Goal: Check status: Check status

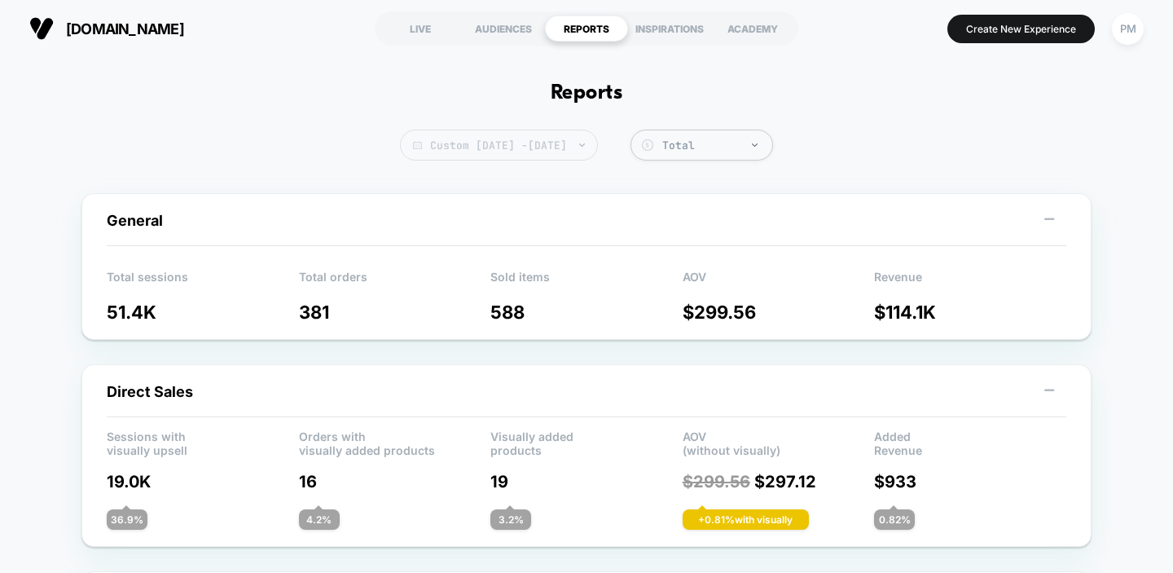
click at [499, 160] on span "Custom [DATE] - [DATE]" at bounding box center [499, 145] width 198 height 31
select select "*"
select select "****"
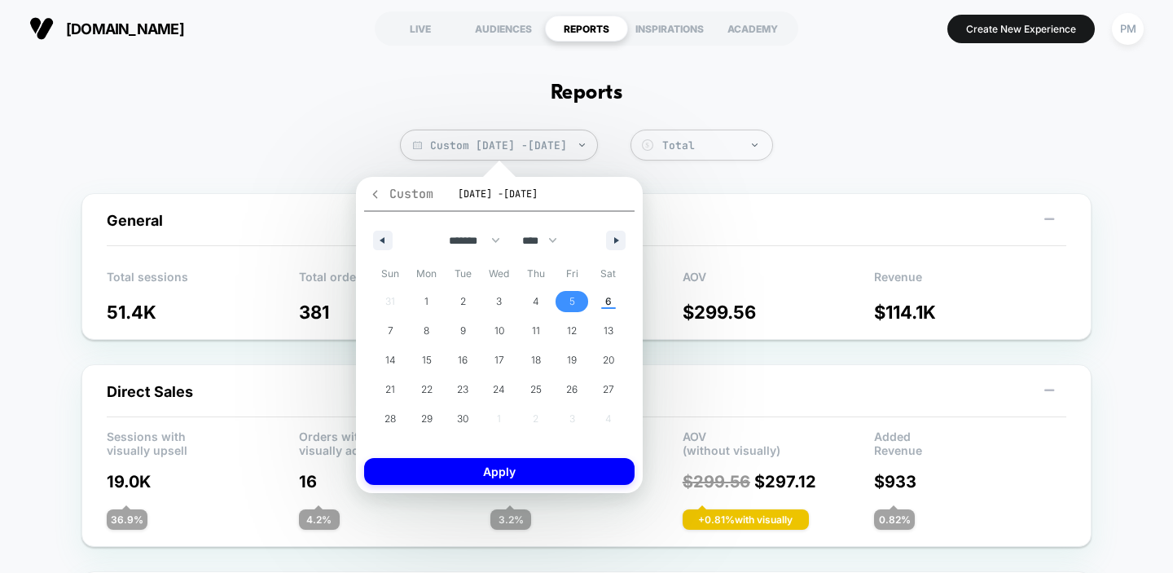
click at [374, 199] on icon "button" at bounding box center [375, 194] width 12 height 12
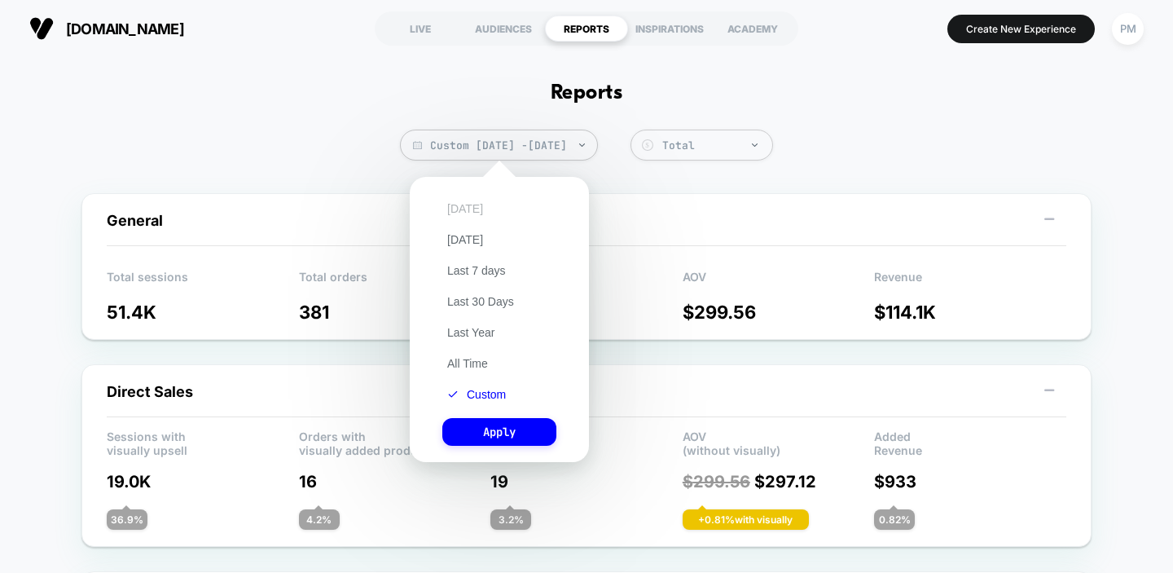
click at [459, 206] on button "[DATE]" at bounding box center [465, 208] width 46 height 15
click at [495, 438] on button "Apply" at bounding box center [499, 432] width 114 height 28
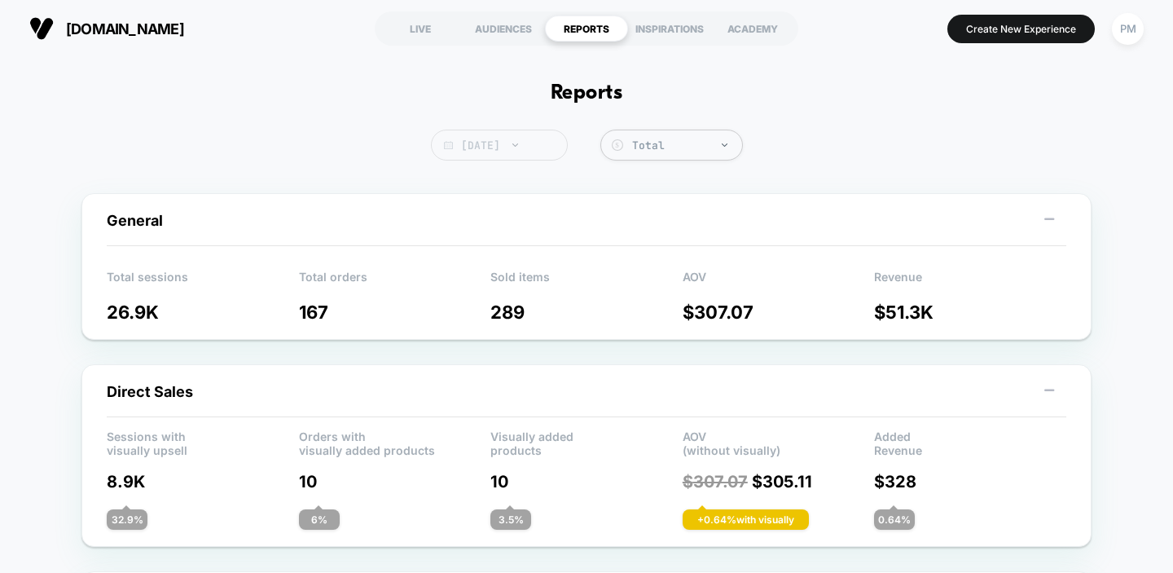
click at [486, 147] on span "[DATE]" at bounding box center [499, 145] width 137 height 31
select select "*"
select select "****"
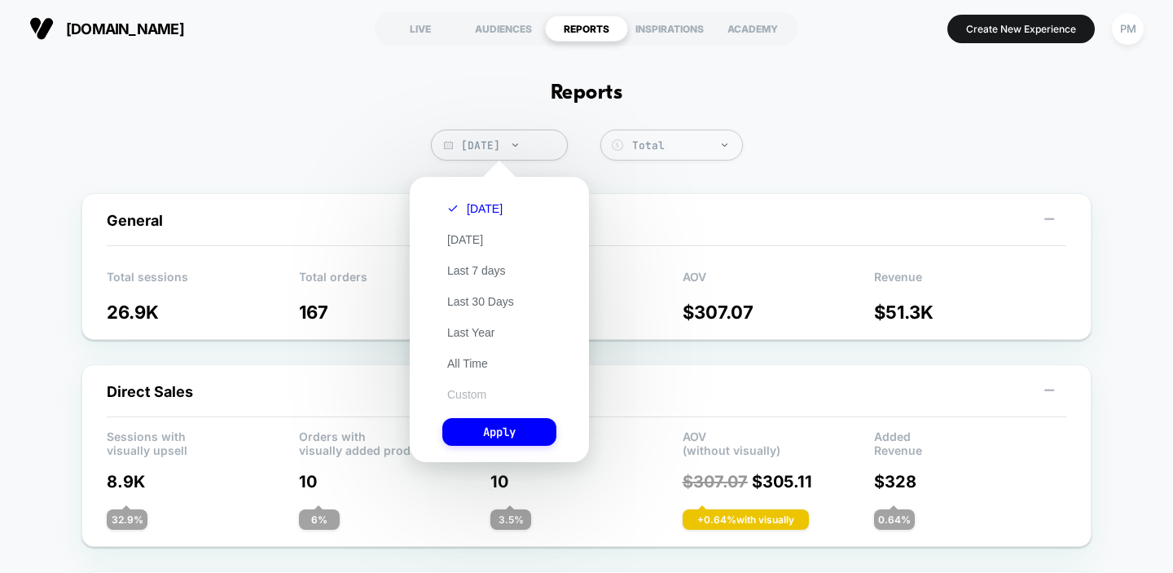
click at [466, 398] on button "Custom" at bounding box center [466, 394] width 49 height 15
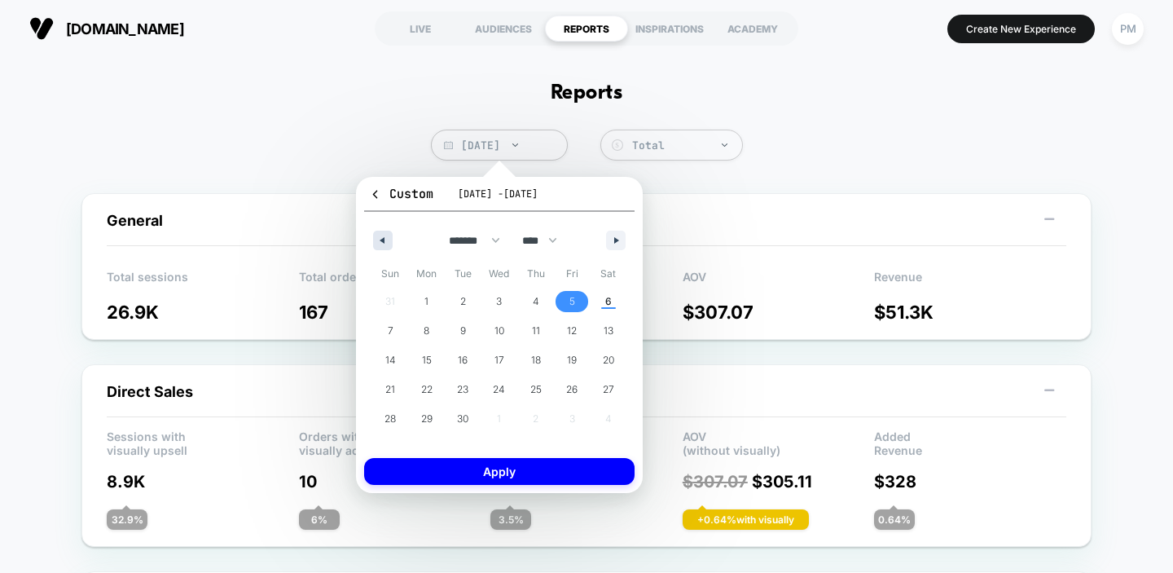
click at [376, 244] on button "button" at bounding box center [383, 241] width 20 height 20
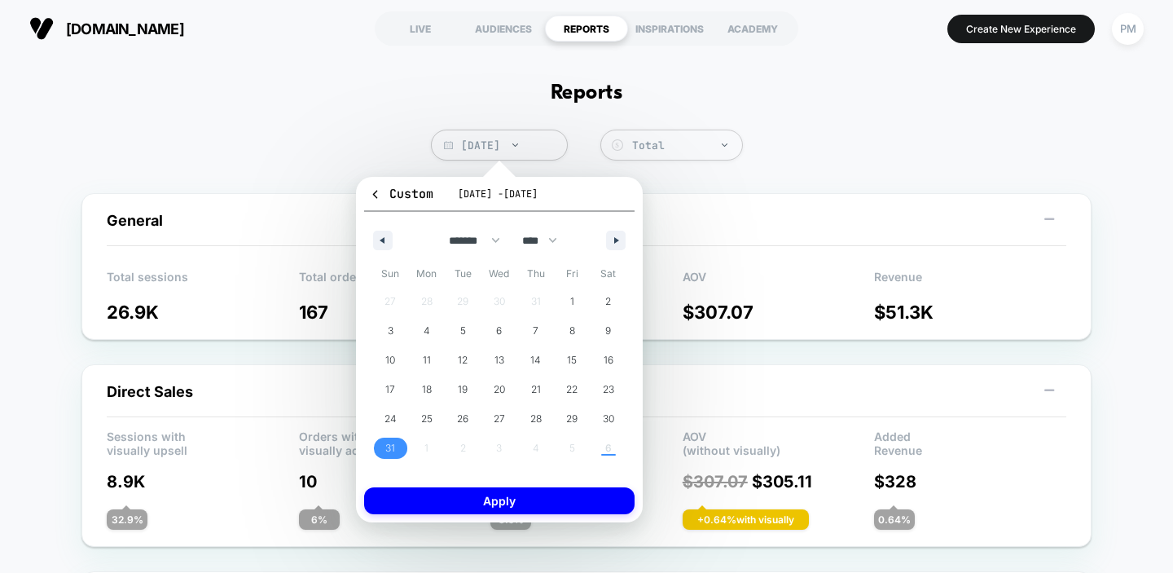
click at [376, 444] on span "31" at bounding box center [390, 448] width 37 height 21
click at [624, 235] on button "button" at bounding box center [616, 241] width 20 height 20
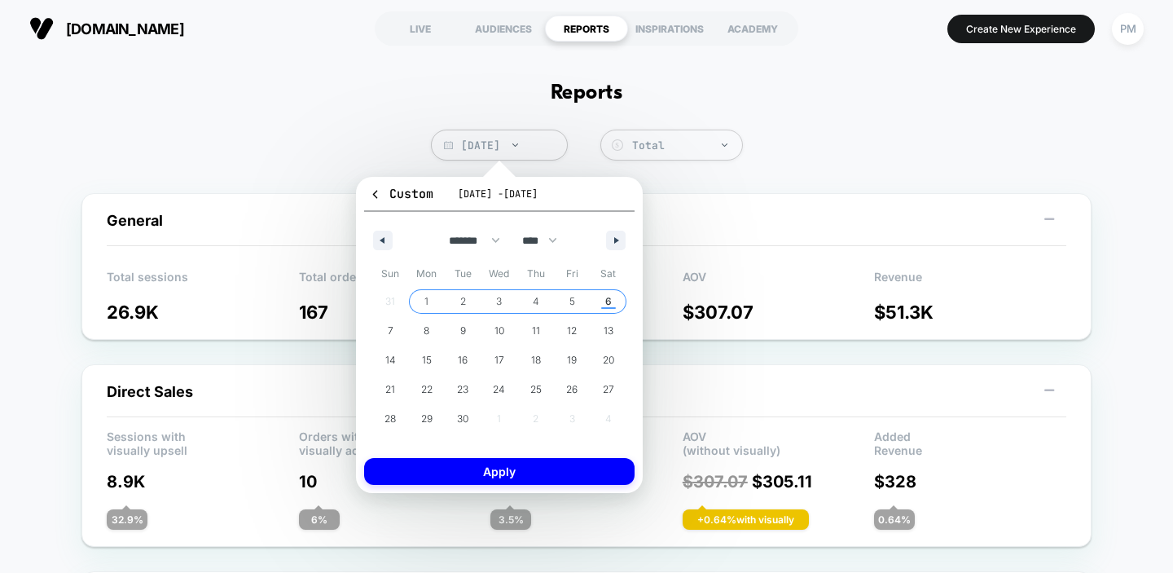
click at [607, 296] on span "6" at bounding box center [608, 301] width 7 height 29
select select "*"
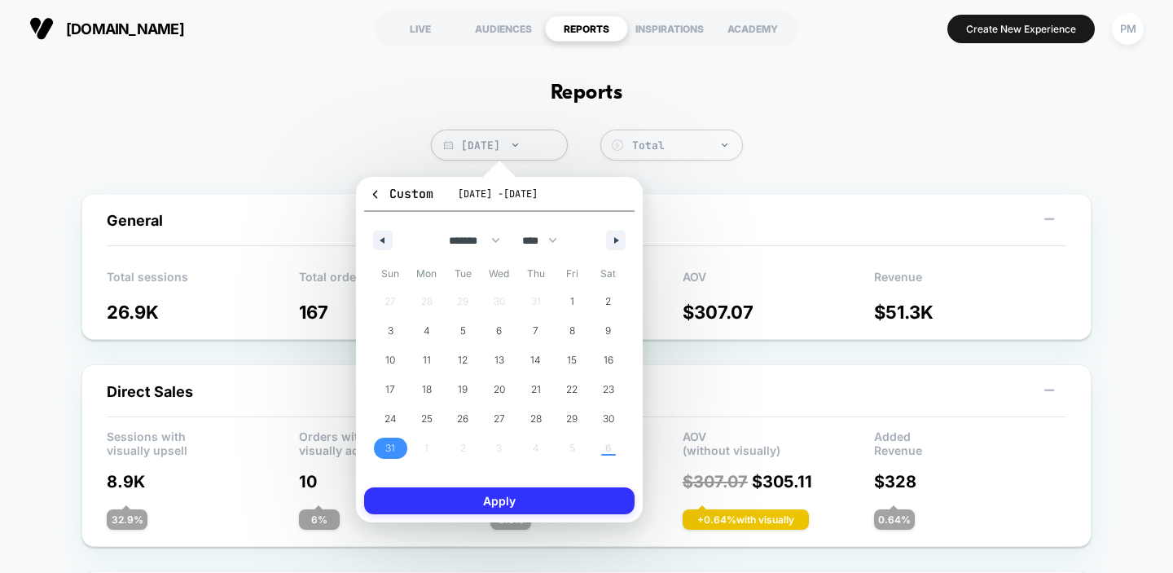
click at [544, 502] on button "Apply" at bounding box center [499, 500] width 271 height 27
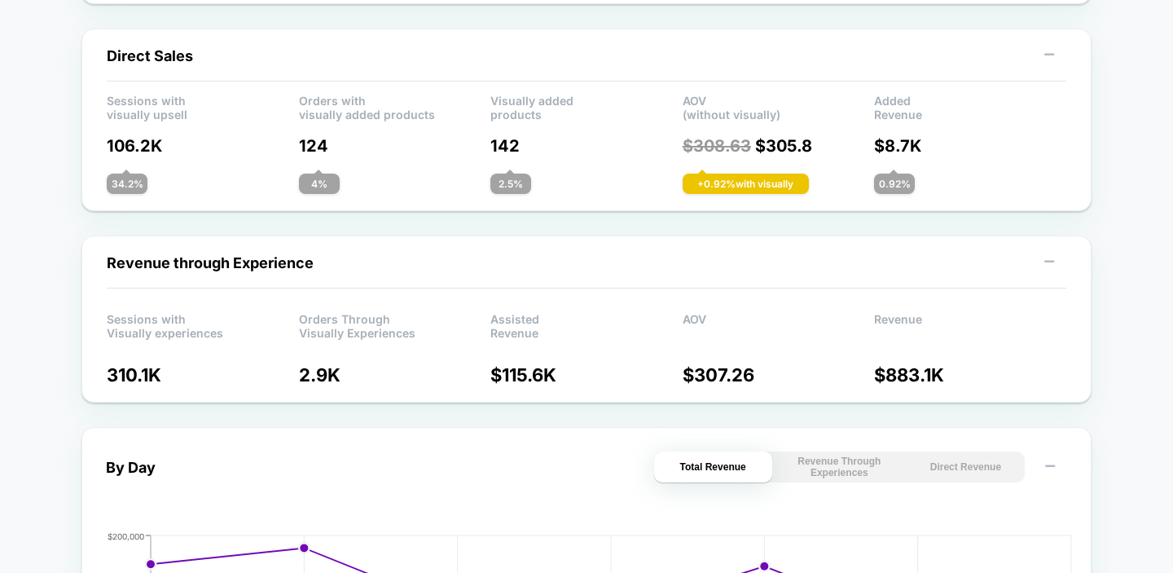
scroll to position [340, 0]
